Goal: Information Seeking & Learning: Learn about a topic

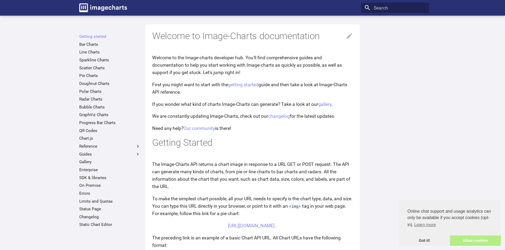
click at [466, 246] on link "Allow cookies" at bounding box center [475, 241] width 51 height 11
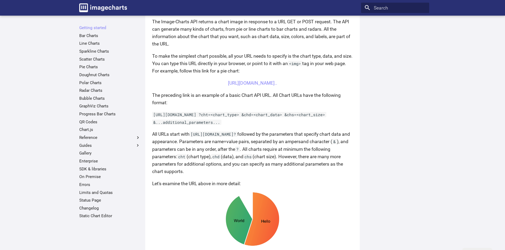
scroll to position [109, 0]
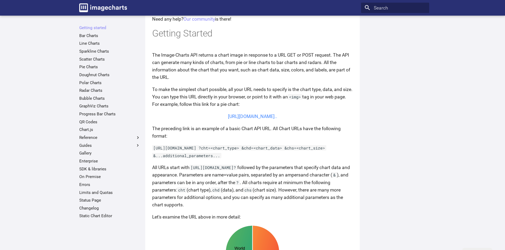
click at [264, 119] on link "https://image-charts.com/chart?chs=700x190&chd=t:60,40&cht=p3&chl=Hello%7CWorld…" at bounding box center [252, 116] width 49 height 5
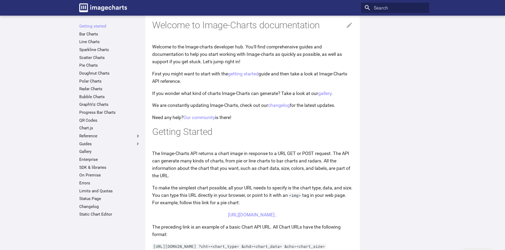
scroll to position [0, 0]
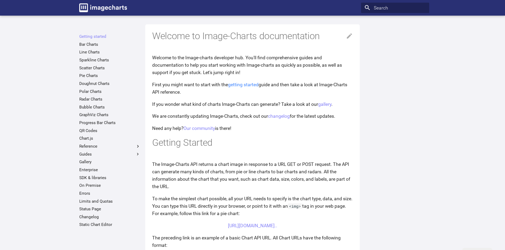
click at [245, 83] on link "getting started" at bounding box center [243, 84] width 30 height 5
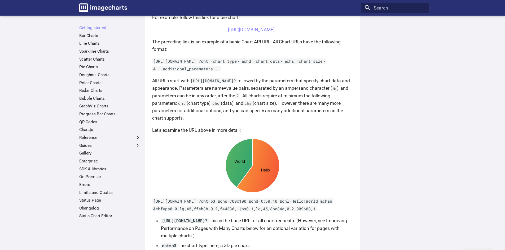
scroll to position [103, 0]
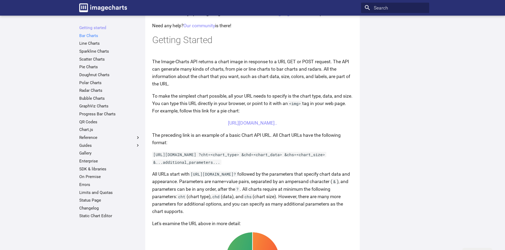
click at [96, 37] on link "Bar Charts" at bounding box center [109, 35] width 61 height 5
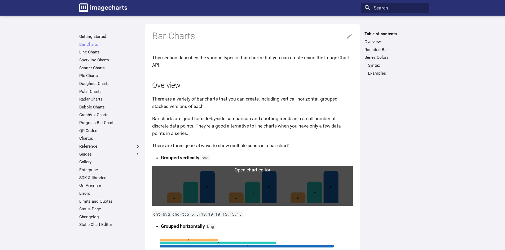
click at [299, 196] on link at bounding box center [252, 186] width 201 height 40
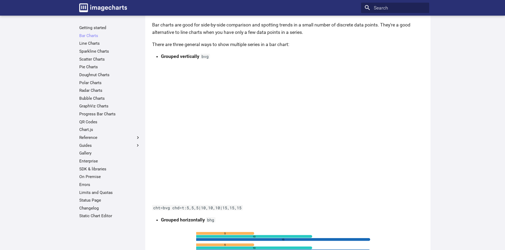
scroll to position [77, 0]
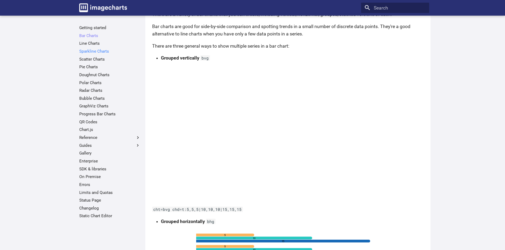
click at [107, 51] on link "Sparkline Charts" at bounding box center [109, 51] width 61 height 5
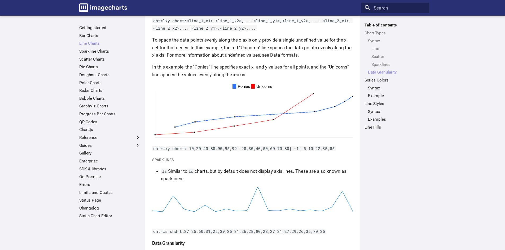
scroll to position [614, 0]
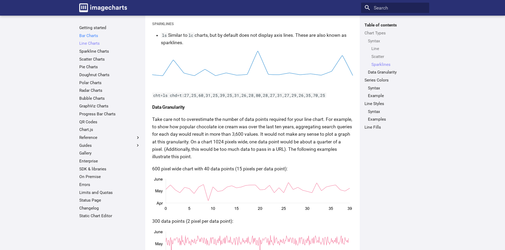
click at [95, 37] on link "Bar Charts" at bounding box center [109, 35] width 61 height 5
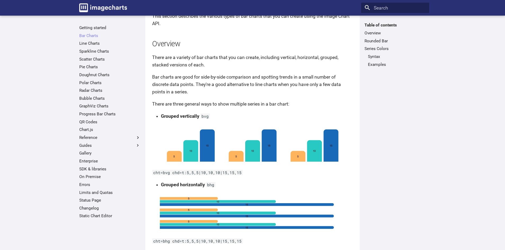
scroll to position [51, 0]
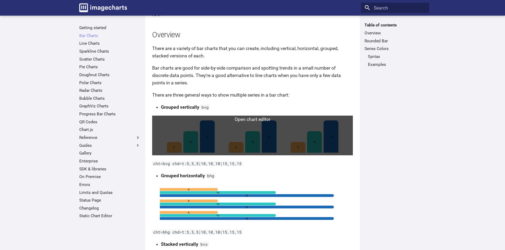
click at [244, 119] on link at bounding box center [252, 136] width 201 height 40
